Goal: Find contact information: Find contact information

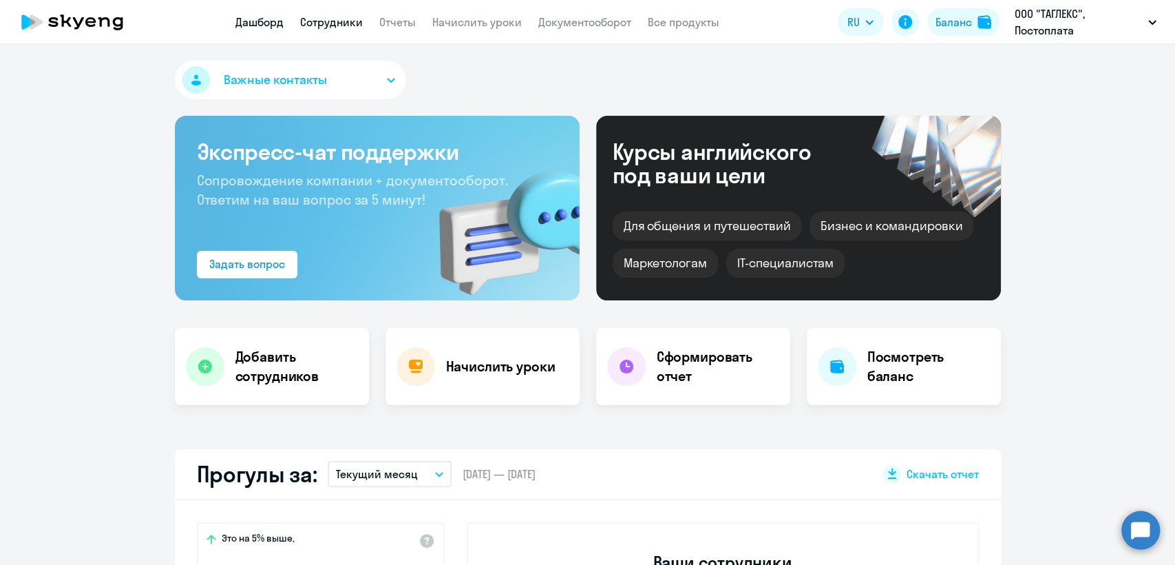
click at [338, 23] on link "Сотрудники" at bounding box center [331, 22] width 63 height 14
select select "30"
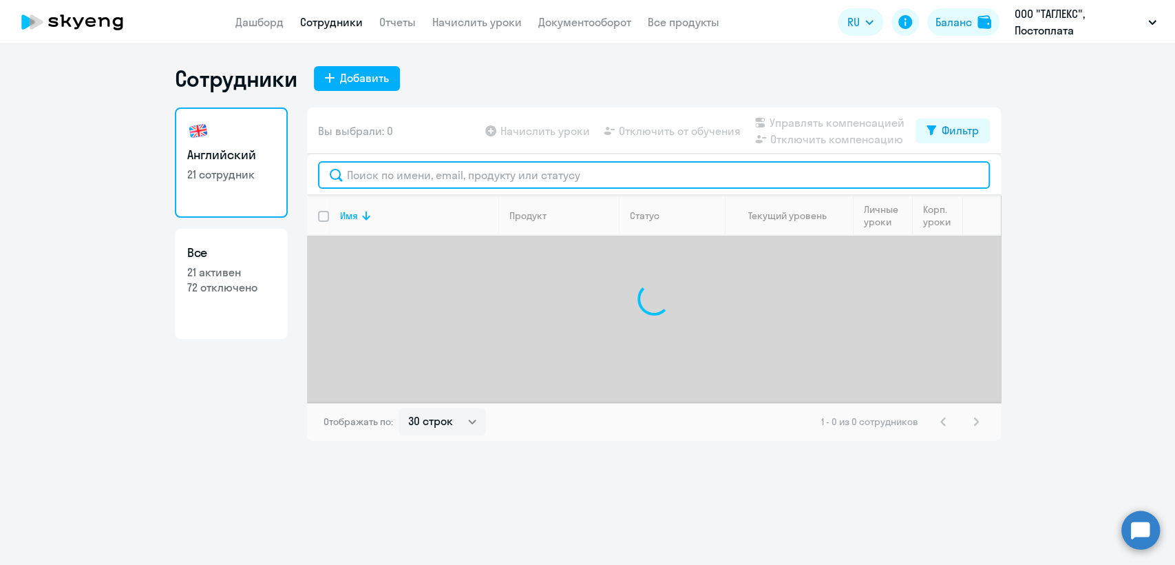
click at [419, 179] on input "text" at bounding box center [654, 175] width 672 height 28
paste input "natalya.tarasenko@taglex.com"
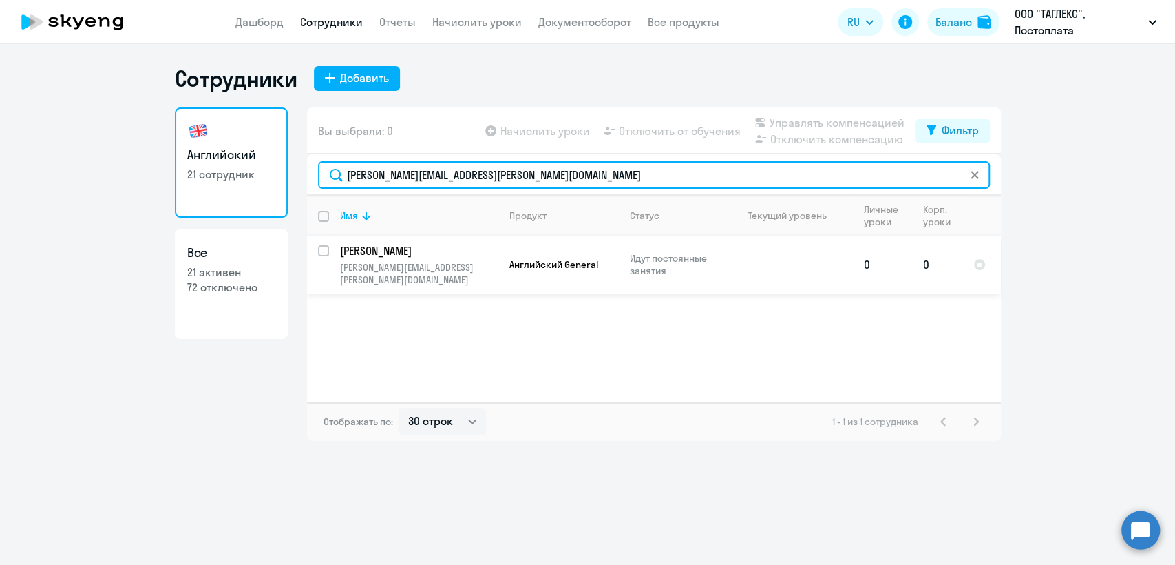
type input "natalya.tarasenko@taglex.com"
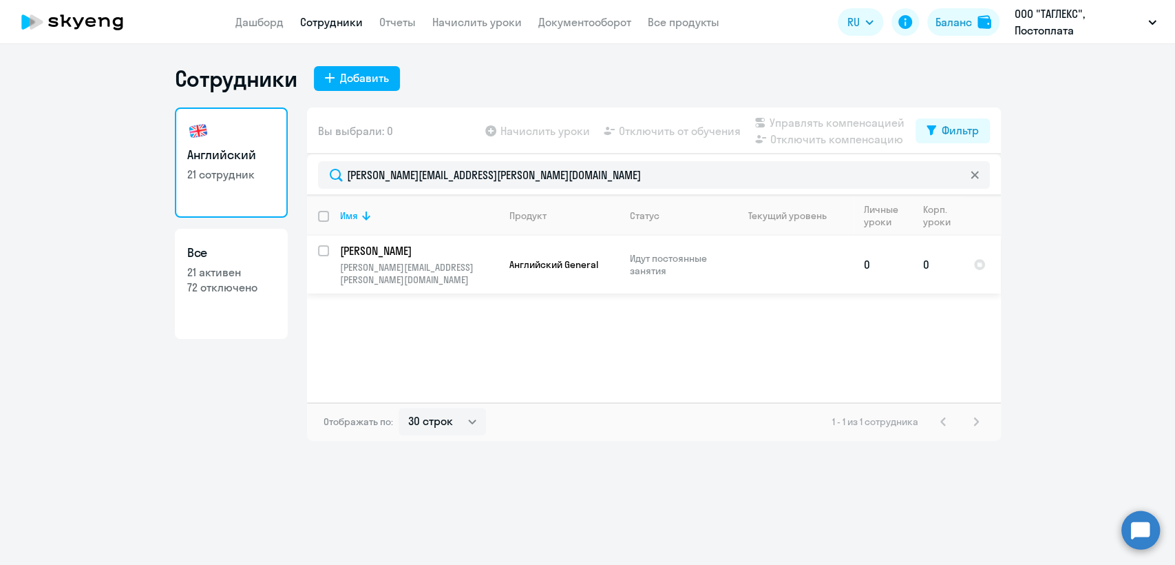
click at [324, 248] on input "select row 42124069" at bounding box center [332, 259] width 28 height 28
checkbox input "true"
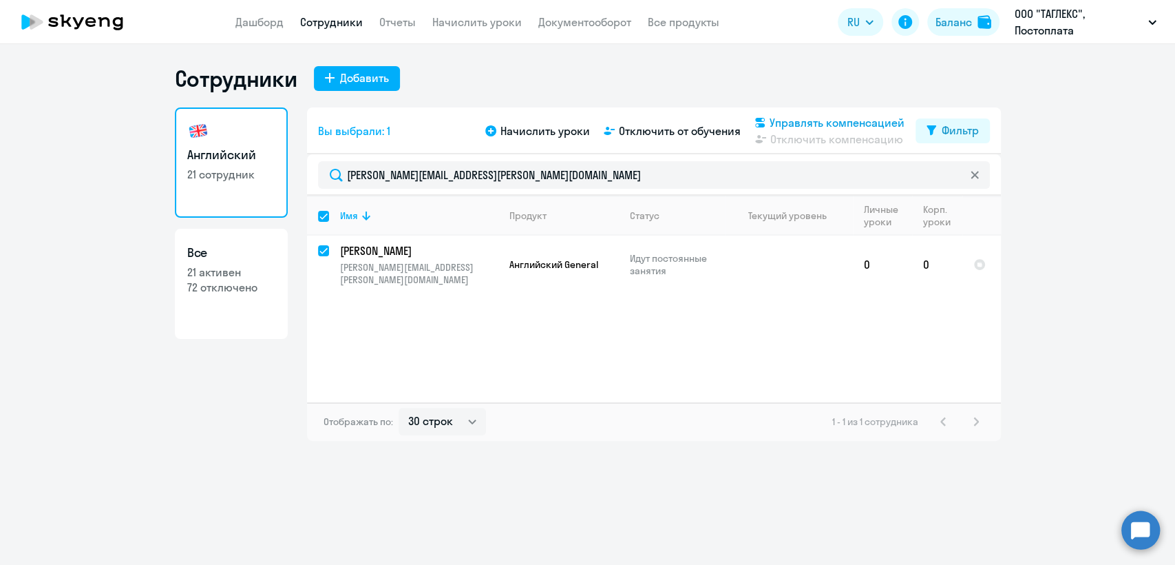
click at [819, 123] on span "Управлять компенсацией" at bounding box center [837, 122] width 135 height 17
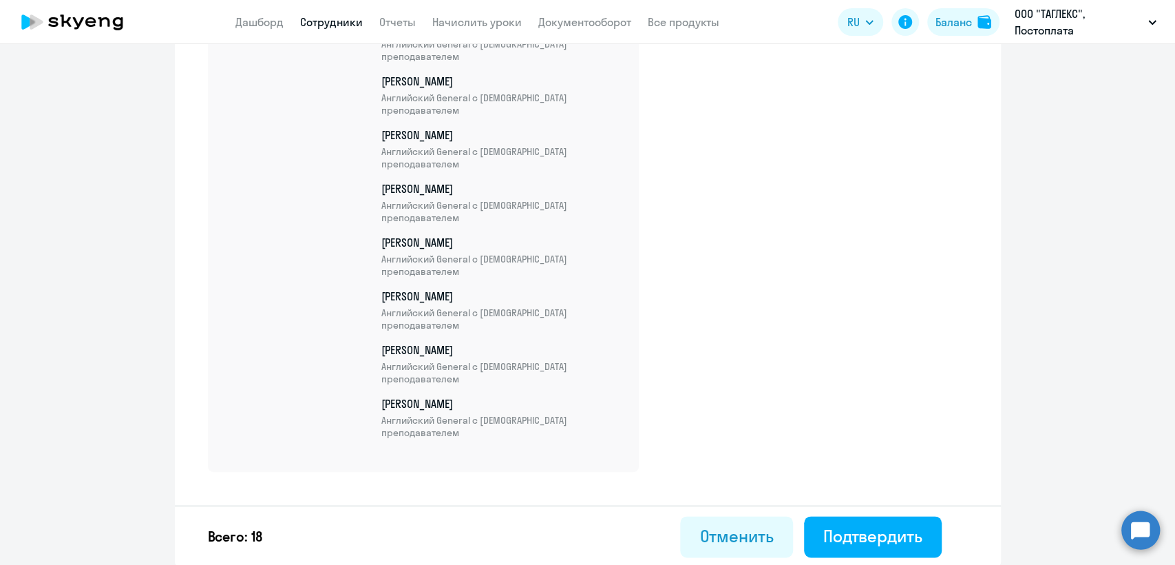
scroll to position [929, 0]
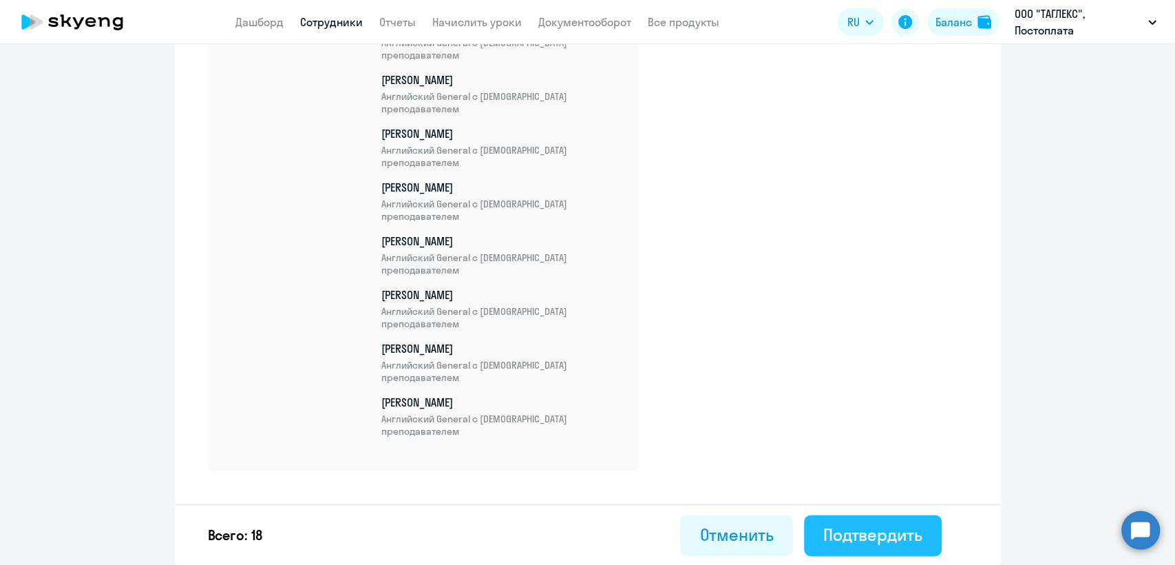
click at [881, 544] on button "Подтвердить" at bounding box center [873, 534] width 138 height 41
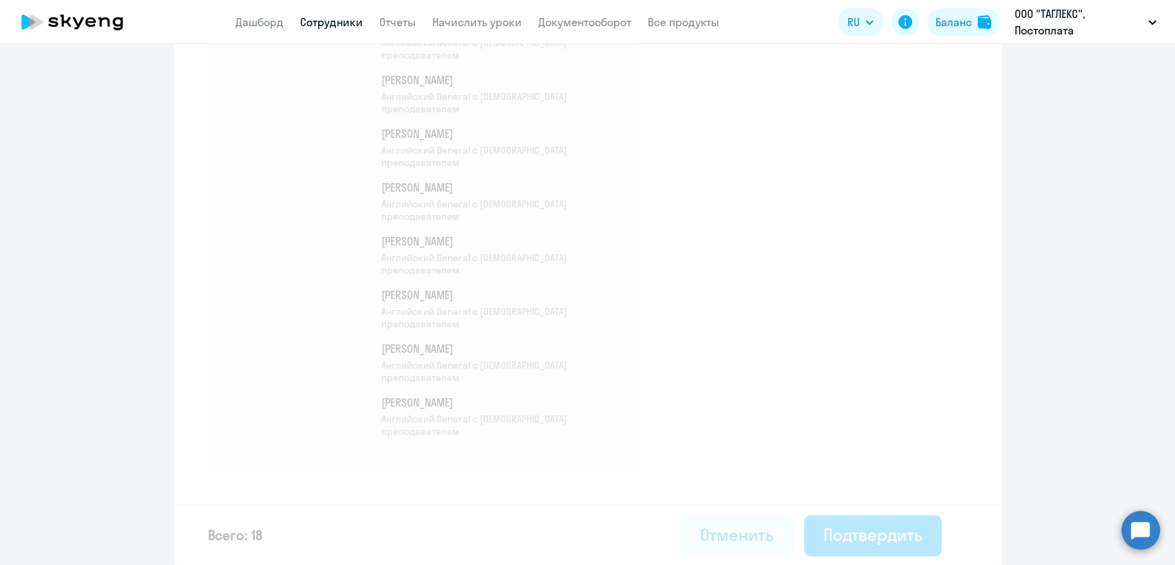
select select "30"
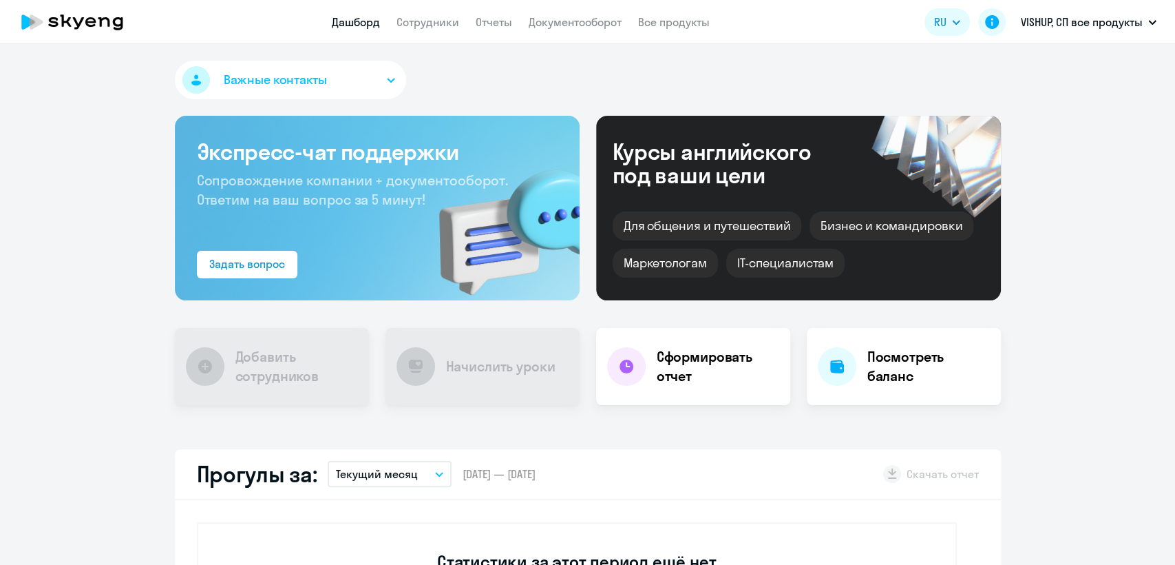
click at [413, 14] on app-menu-item-link "Сотрудники" at bounding box center [428, 22] width 63 height 17
click at [415, 17] on link "Сотрудники" at bounding box center [428, 22] width 63 height 14
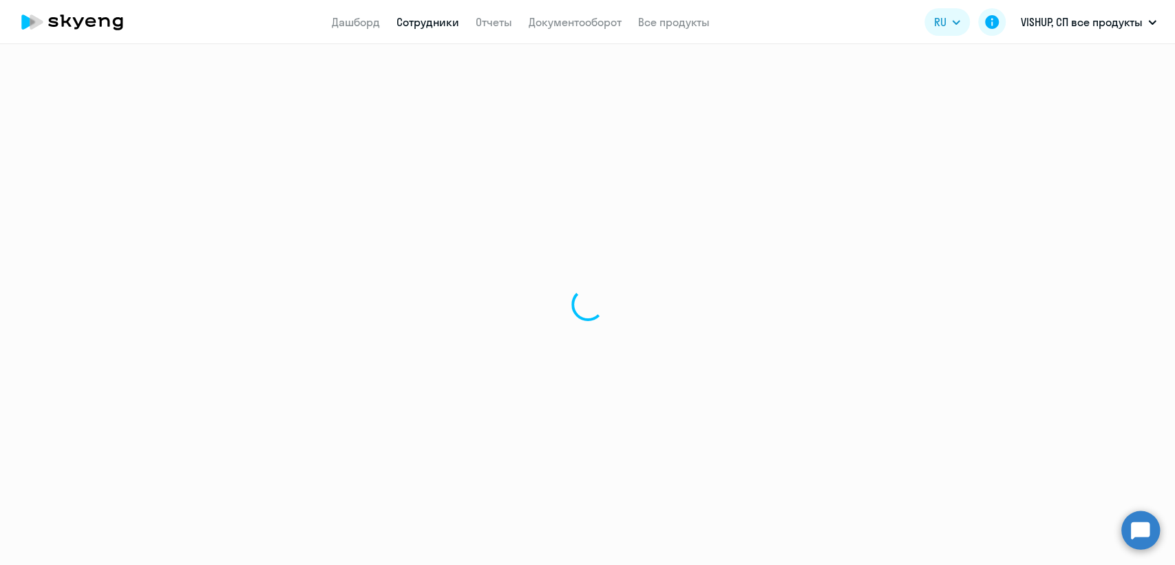
select select "30"
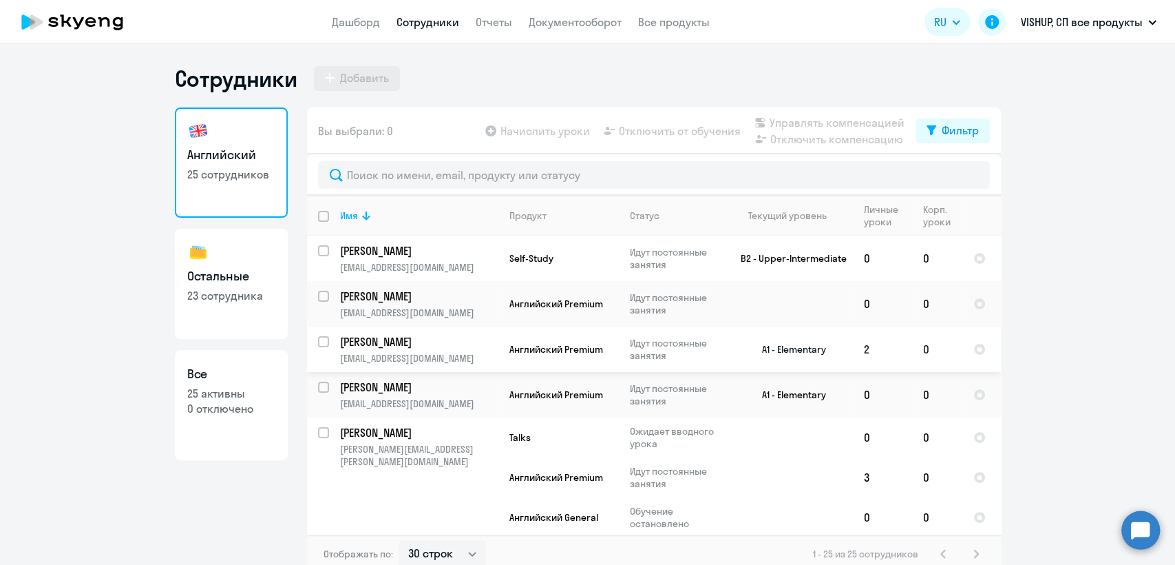
click at [576, 357] on td "Английский Premium" at bounding box center [559, 348] width 120 height 45
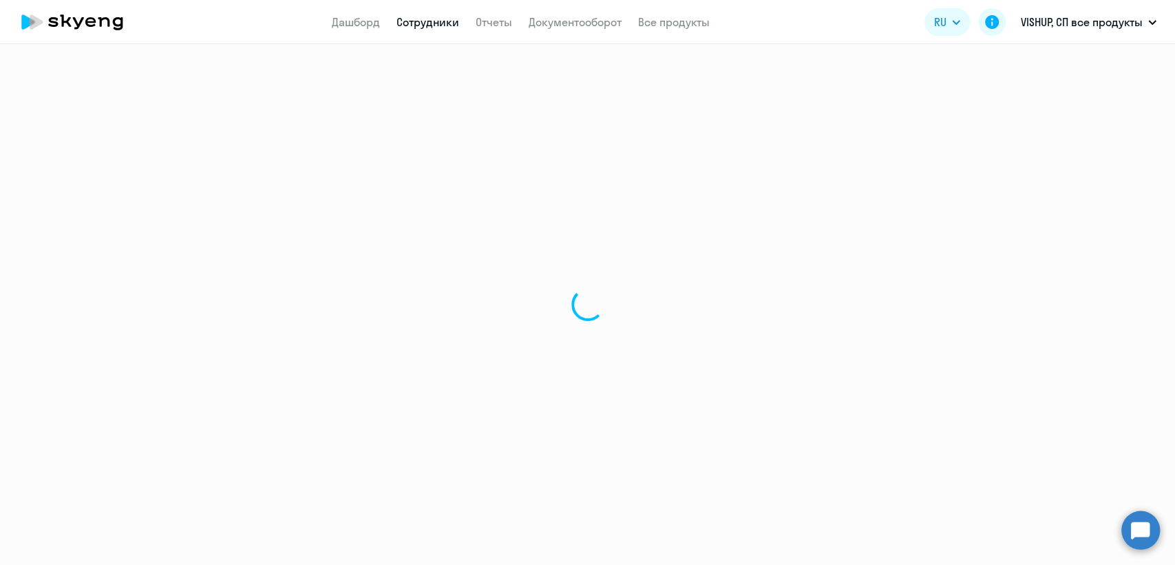
select select "english"
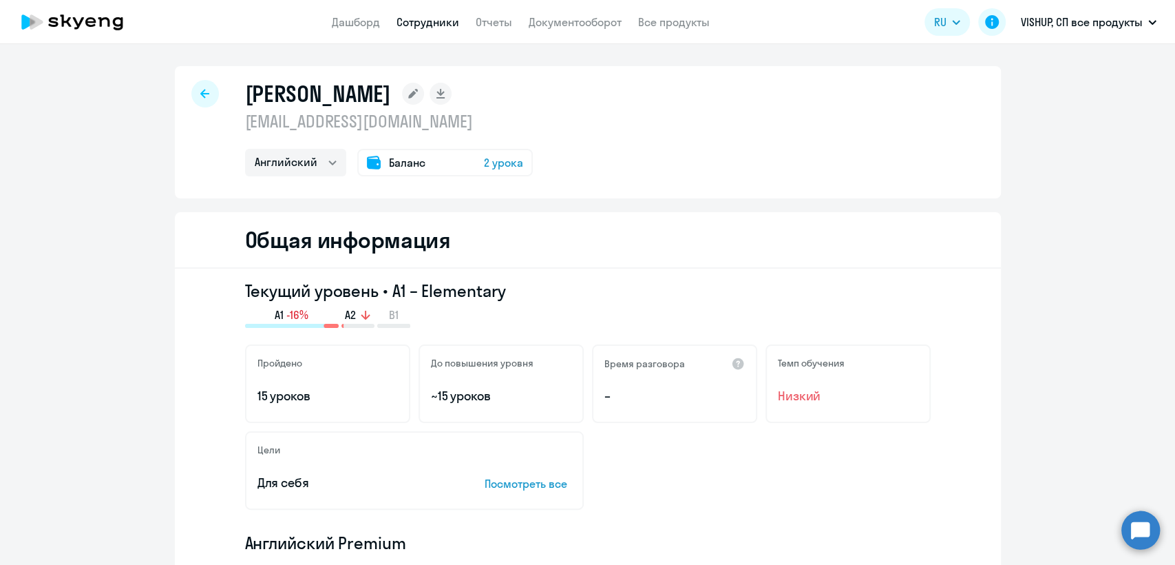
click at [373, 127] on p "deimos9@yandex.ru" at bounding box center [389, 121] width 288 height 22
copy p "deimos9@yandex.ru"
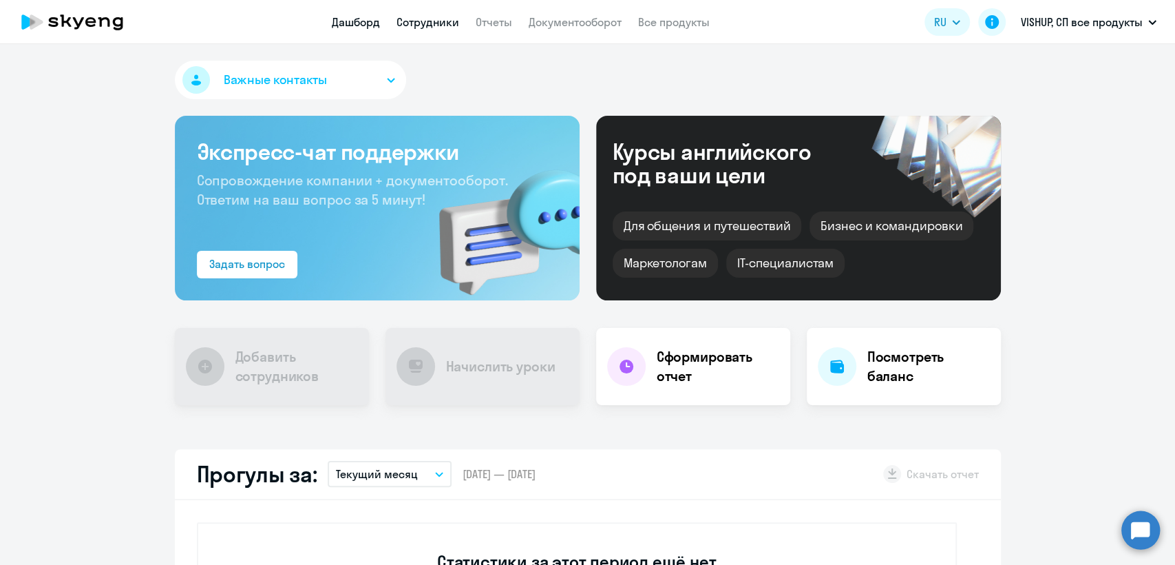
click at [423, 25] on link "Сотрудники" at bounding box center [428, 22] width 63 height 14
select select "30"
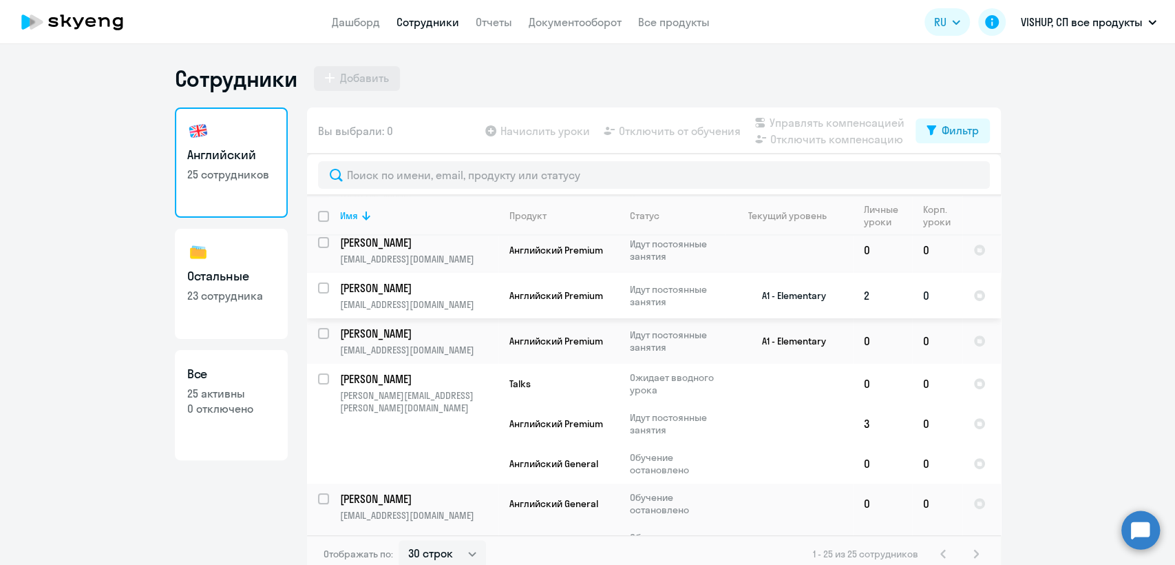
scroll to position [76, 0]
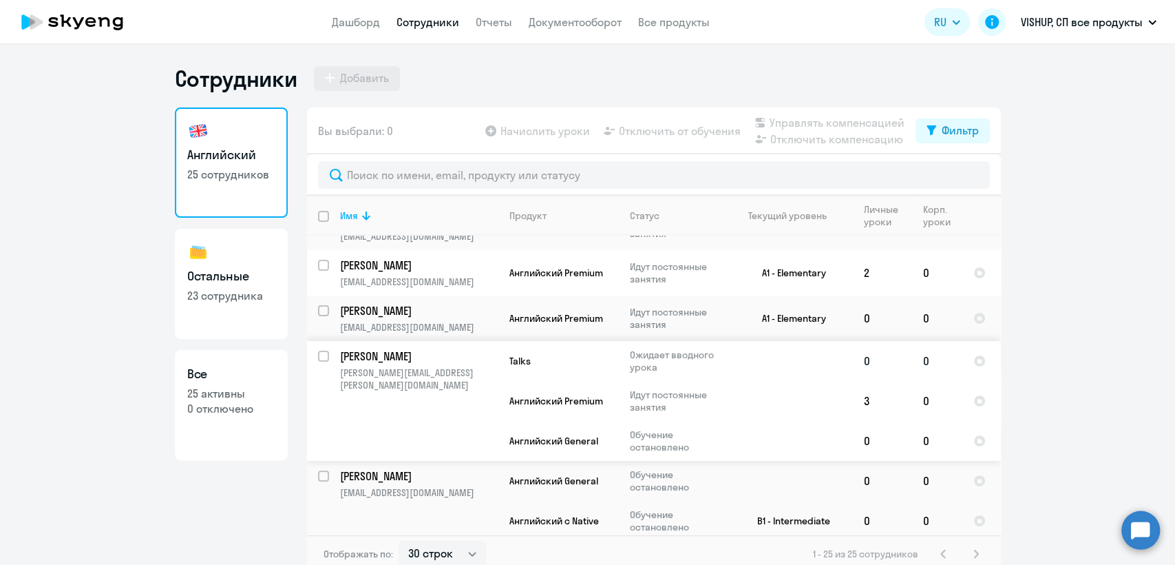
click at [448, 398] on td "[PERSON_NAME] [PERSON_NAME][EMAIL_ADDRESS][PERSON_NAME][DOMAIN_NAME]" at bounding box center [413, 401] width 169 height 120
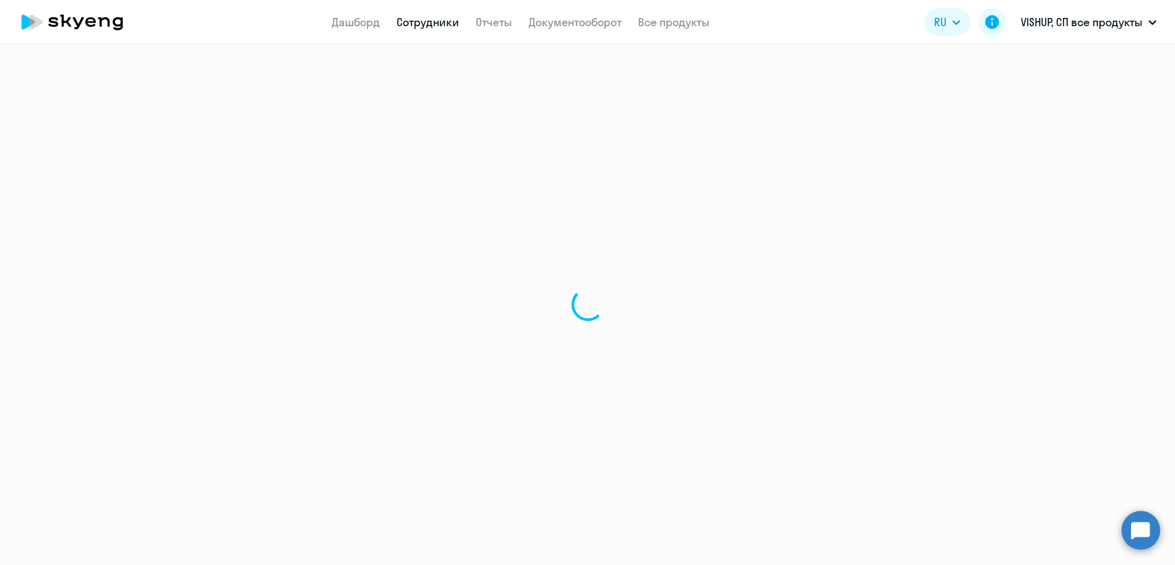
select select "english"
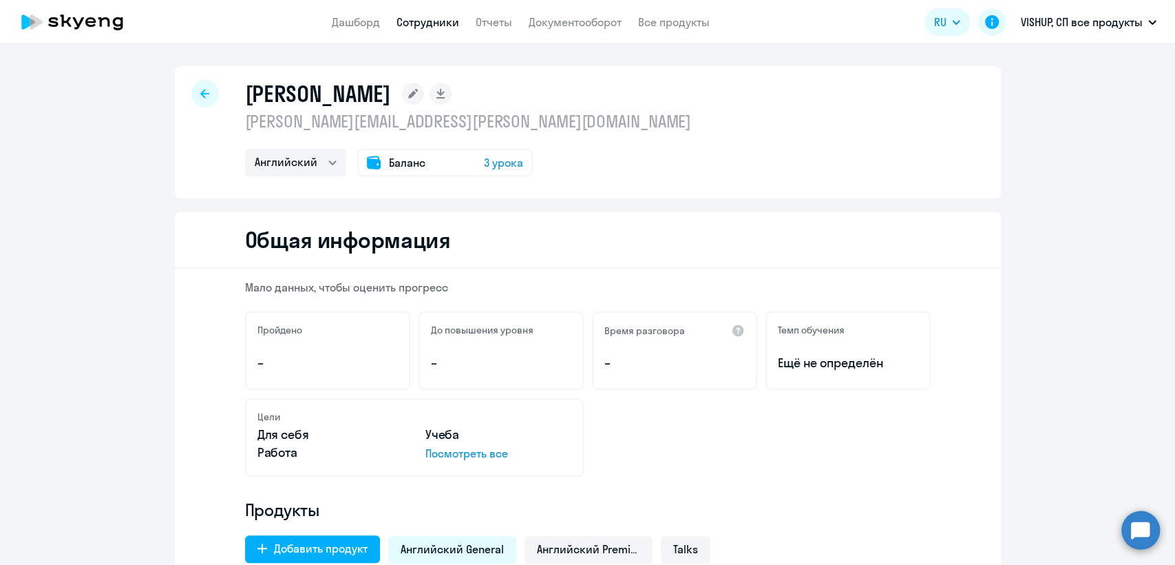
click at [396, 129] on p "[PERSON_NAME][EMAIL_ADDRESS][PERSON_NAME][DOMAIN_NAME]" at bounding box center [468, 121] width 447 height 22
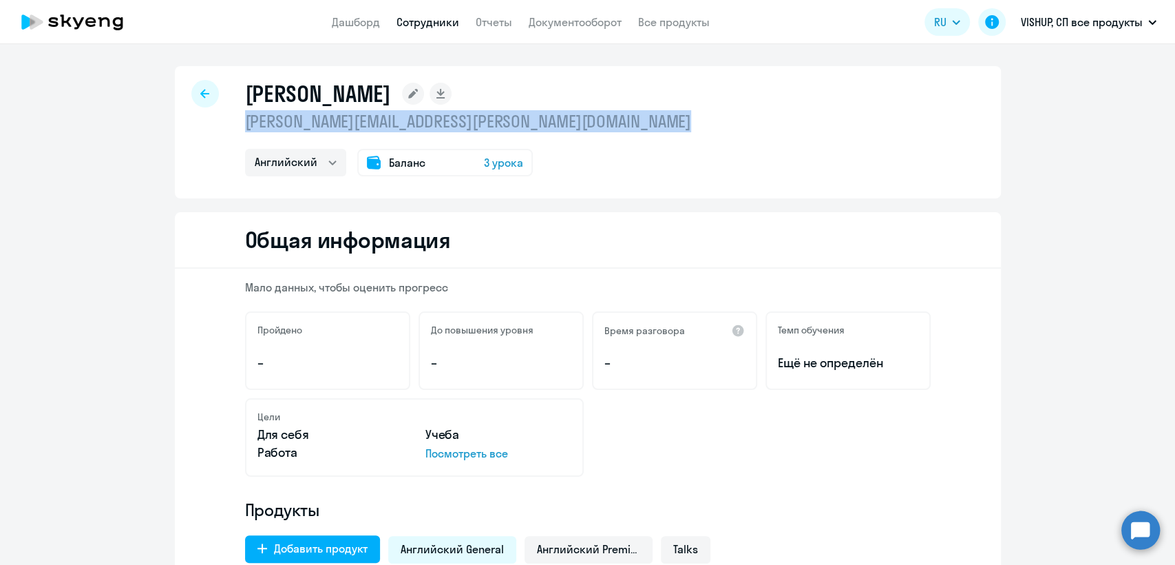
click at [396, 129] on p "[PERSON_NAME][EMAIL_ADDRESS][PERSON_NAME][DOMAIN_NAME]" at bounding box center [468, 121] width 447 height 22
copy p "[PERSON_NAME][EMAIL_ADDRESS][PERSON_NAME][DOMAIN_NAME]"
click at [427, 23] on link "Сотрудники" at bounding box center [428, 22] width 63 height 14
select select "30"
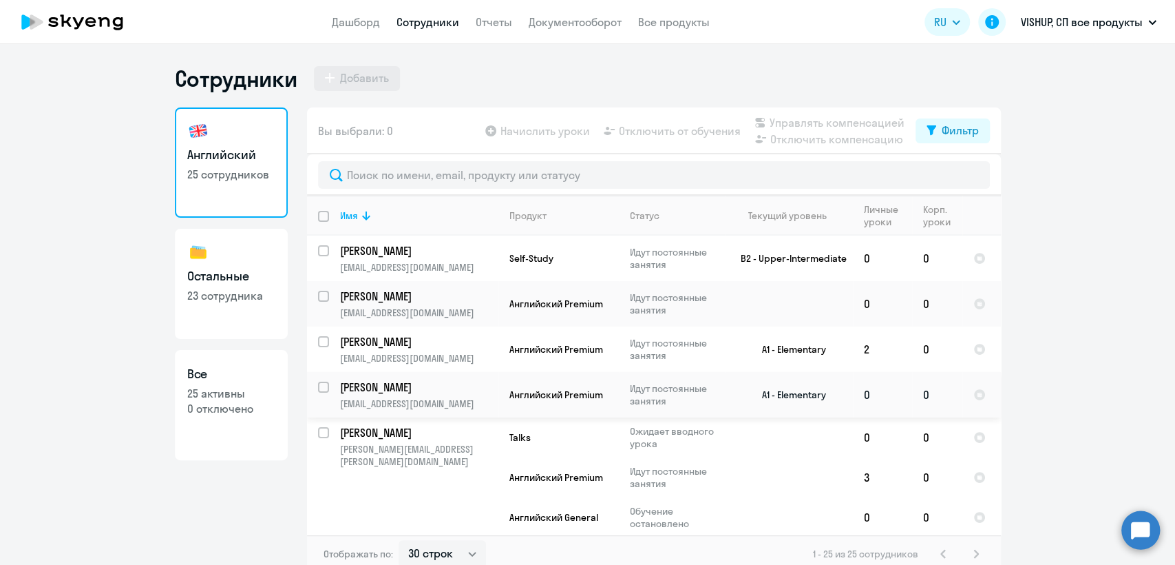
click at [548, 403] on td "Английский Premium" at bounding box center [559, 394] width 120 height 45
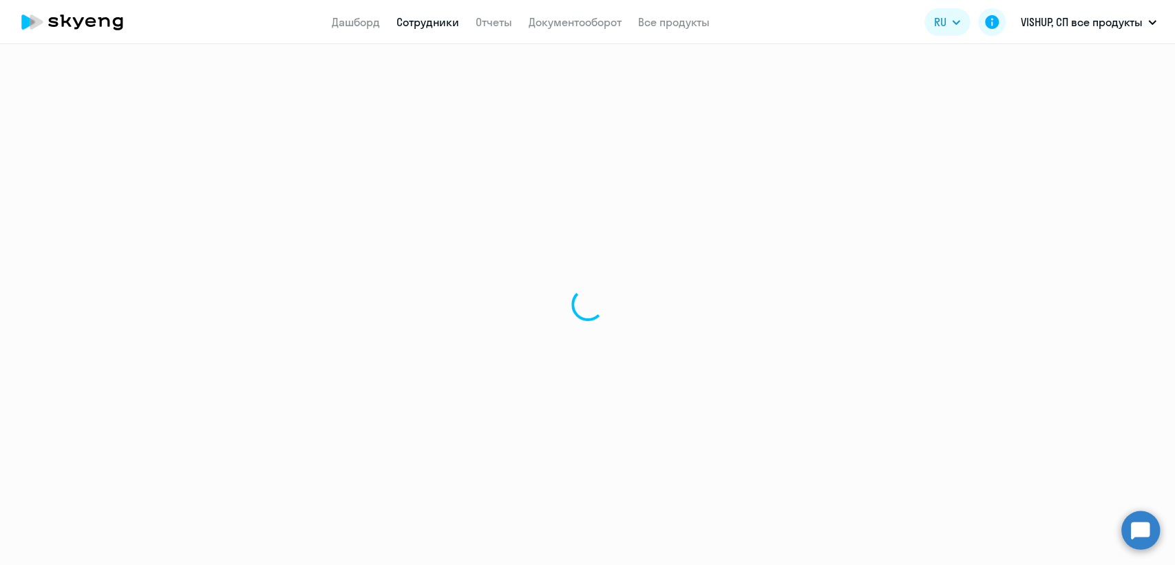
select select "english"
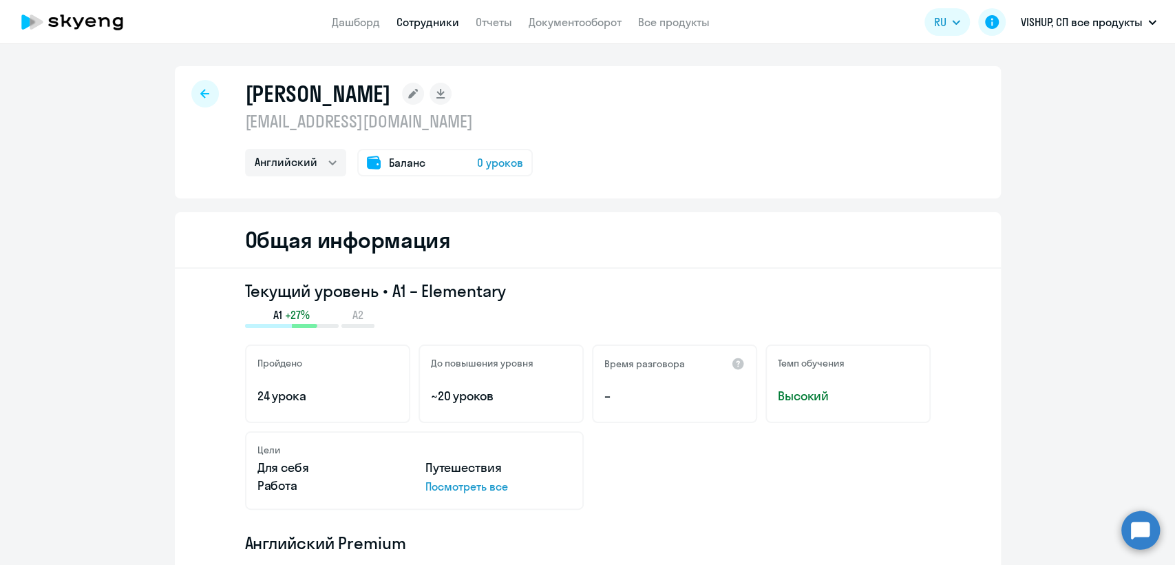
click at [391, 129] on p "[EMAIL_ADDRESS][DOMAIN_NAME]" at bounding box center [389, 121] width 288 height 22
copy p "[EMAIL_ADDRESS][DOMAIN_NAME]"
click at [434, 25] on link "Сотрудники" at bounding box center [428, 22] width 63 height 14
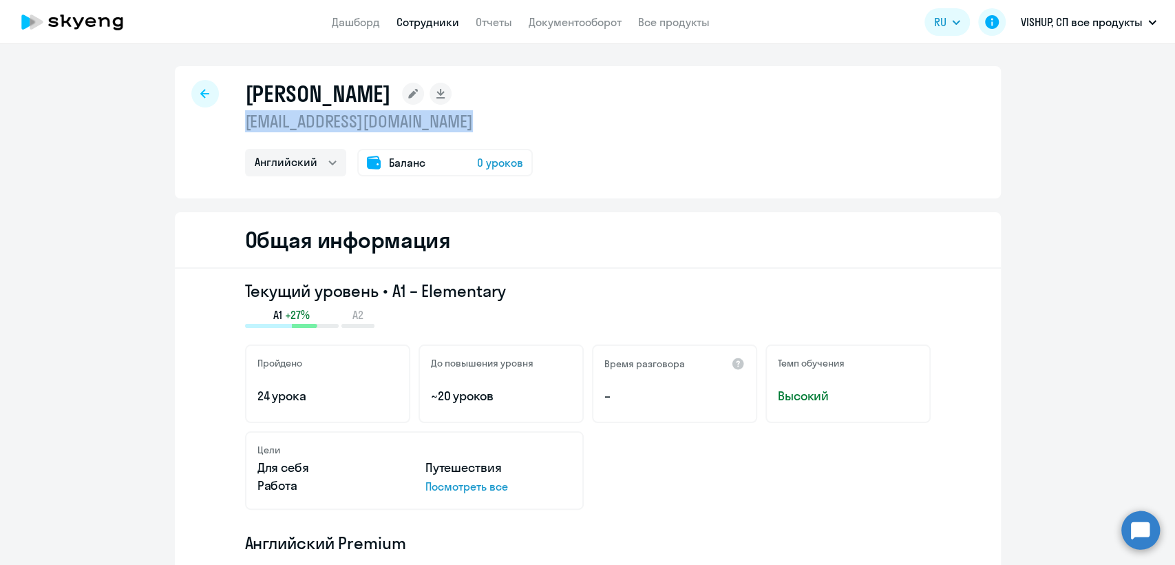
select select "30"
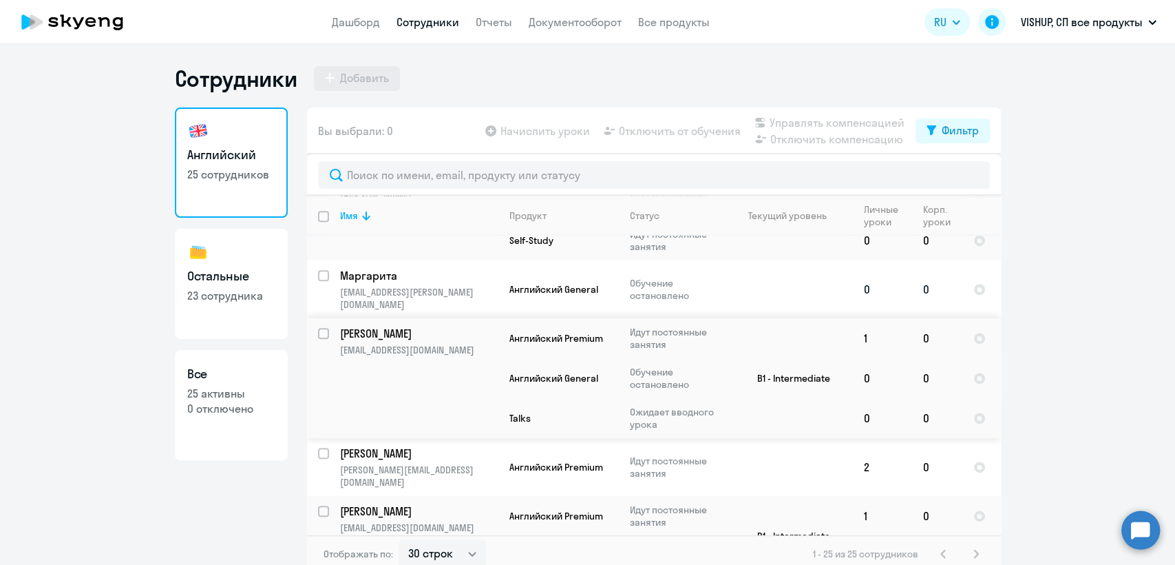
scroll to position [841, 0]
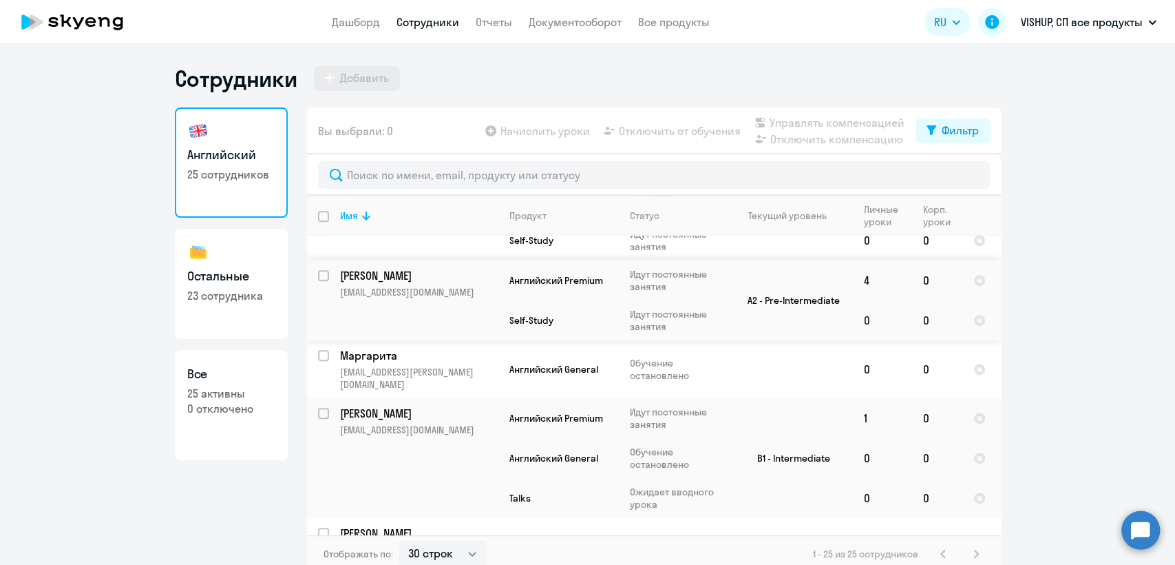
click at [542, 300] on td "Self-Study" at bounding box center [559, 320] width 120 height 40
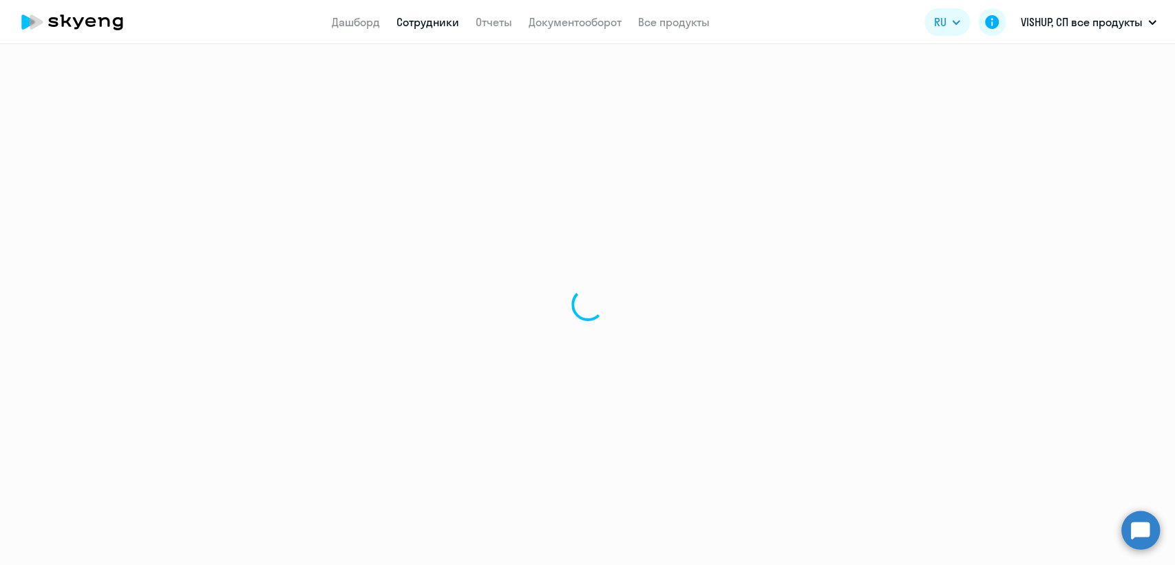
select select "english"
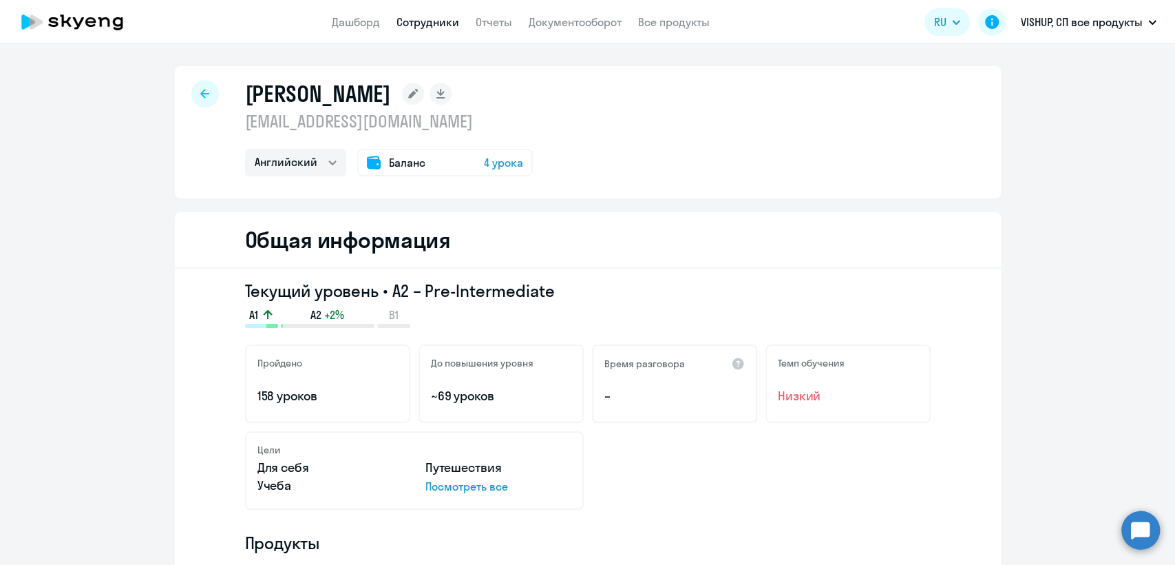
click at [370, 121] on p "[EMAIL_ADDRESS][DOMAIN_NAME]" at bounding box center [389, 121] width 288 height 22
copy p "[EMAIL_ADDRESS][DOMAIN_NAME]"
click at [439, 23] on link "Сотрудники" at bounding box center [428, 22] width 63 height 14
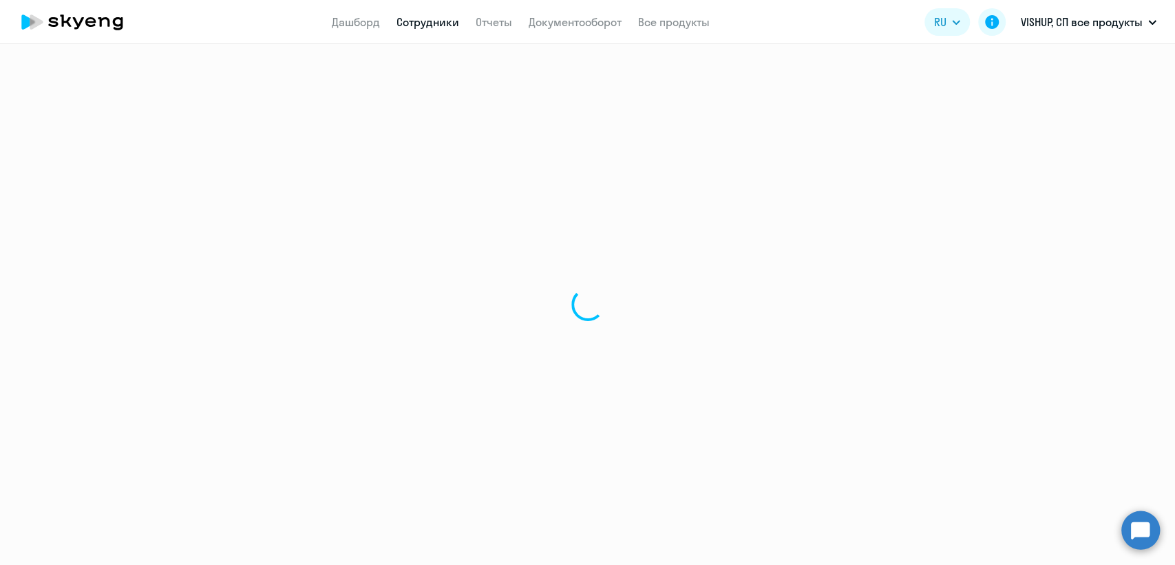
select select "30"
